Goal: Find specific page/section: Find specific page/section

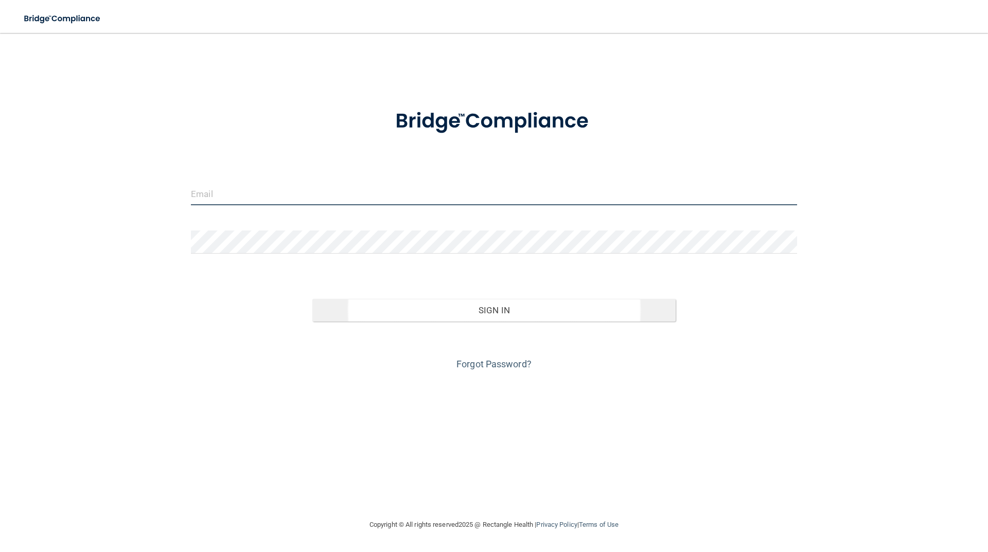
type input "[EMAIL_ADDRESS][DOMAIN_NAME]"
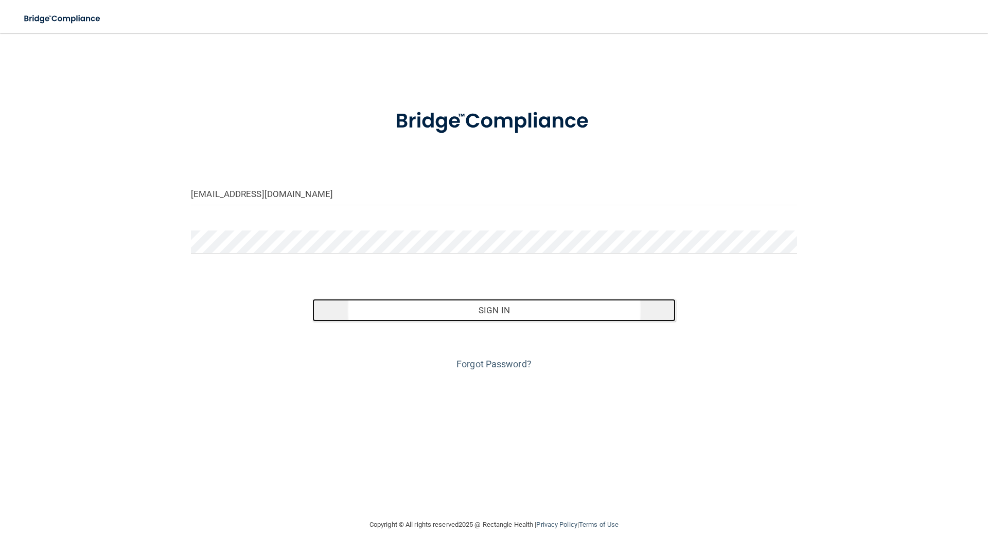
click at [510, 305] on button "Sign In" at bounding box center [494, 310] width 364 height 23
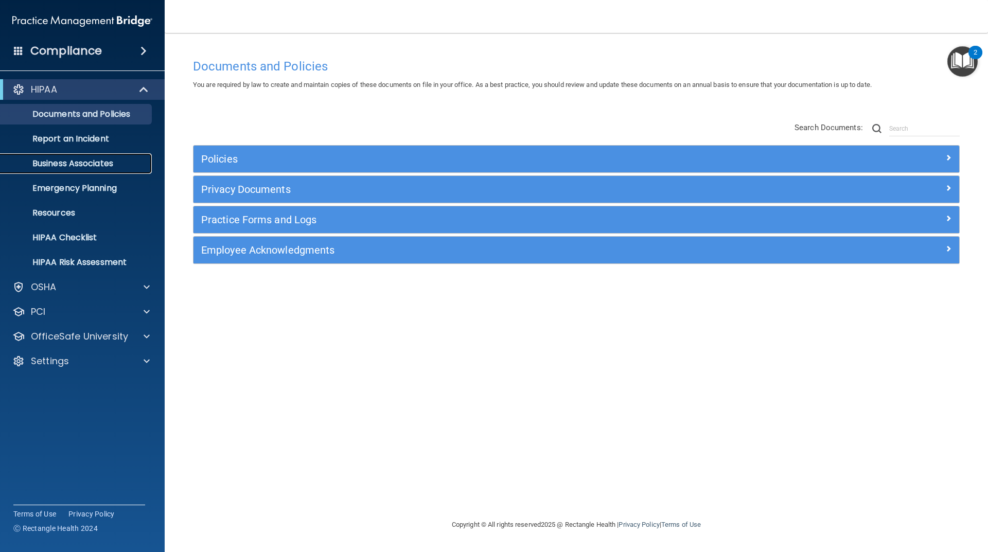
click at [68, 166] on p "Business Associates" at bounding box center [77, 163] width 140 height 10
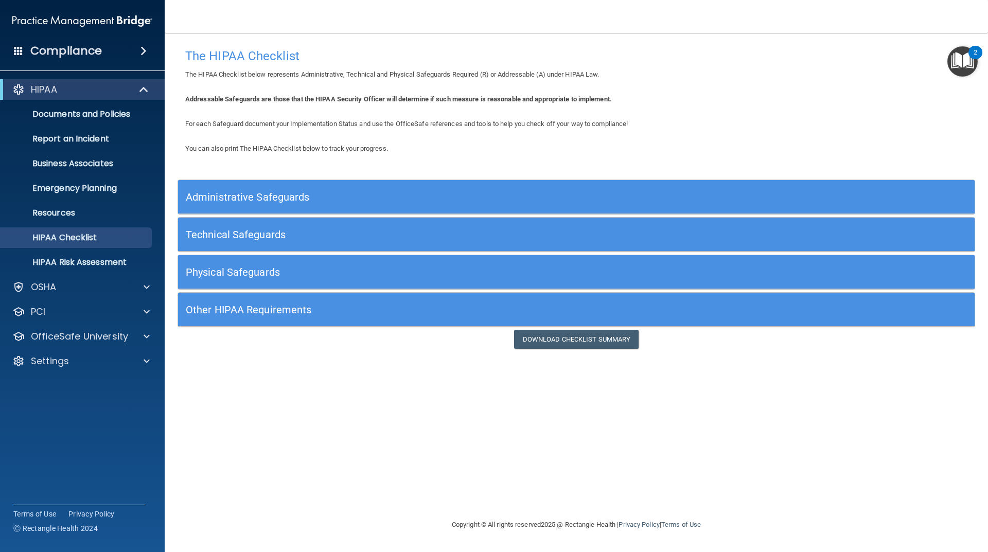
click at [102, 300] on div "HIPAA Documents and Policies Report an Incident Business Associates Emergency P…" at bounding box center [82, 227] width 165 height 305
click at [103, 288] on div "OSHA" at bounding box center [69, 287] width 128 height 12
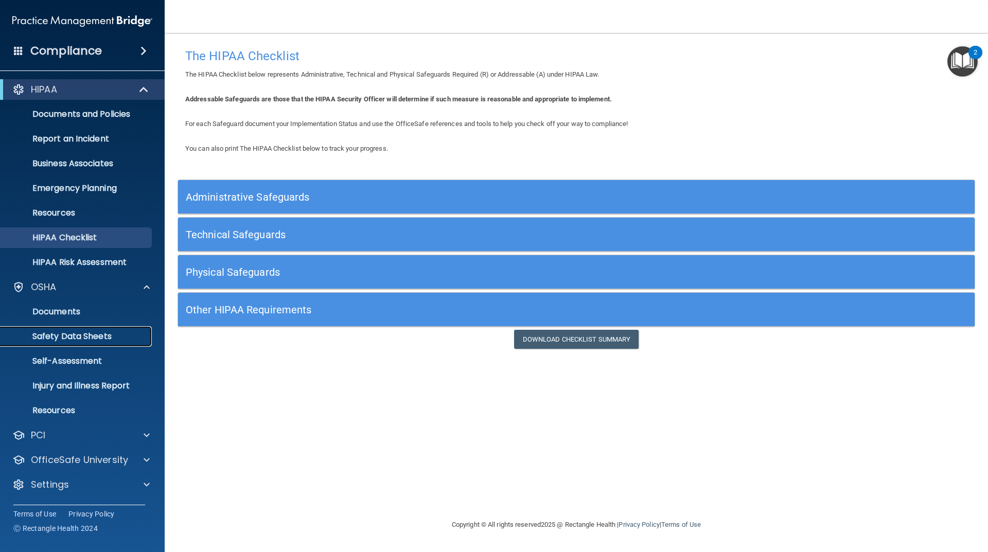
click at [113, 336] on p "Safety Data Sheets" at bounding box center [77, 336] width 140 height 10
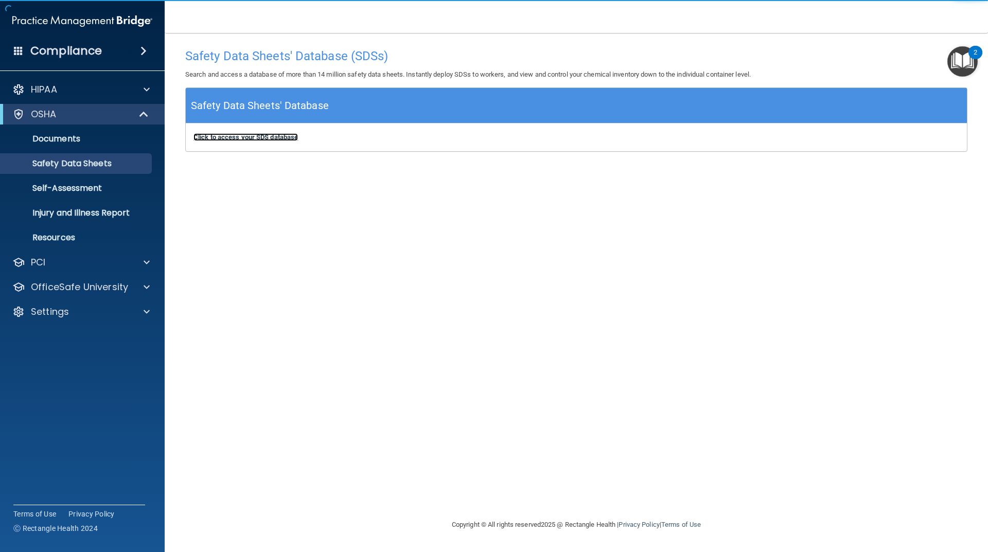
click at [288, 137] on b "Click to access your SDS database" at bounding box center [245, 137] width 104 height 8
